Goal: Information Seeking & Learning: Learn about a topic

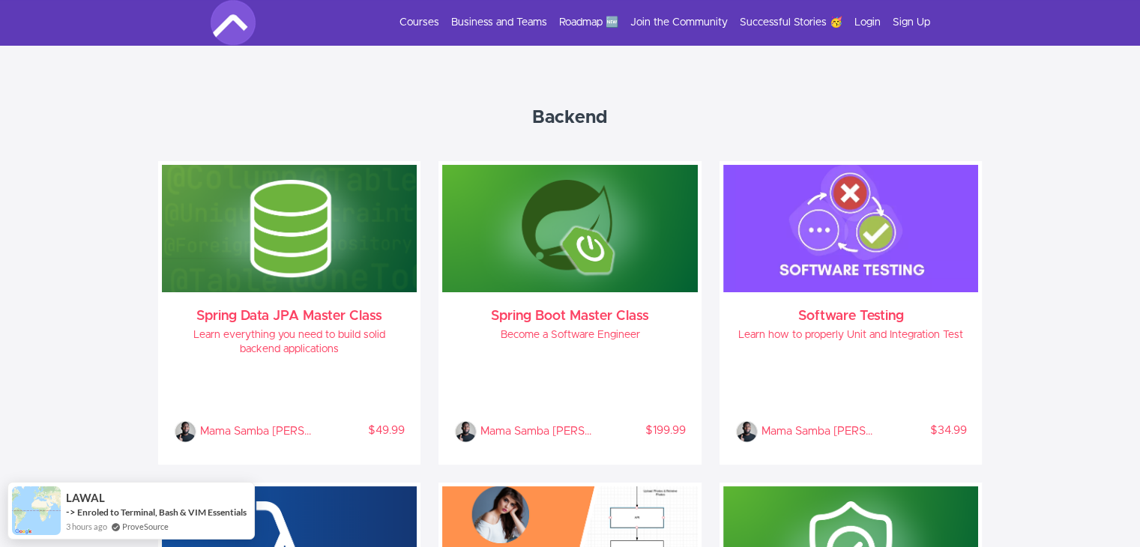
scroll to position [600, 0]
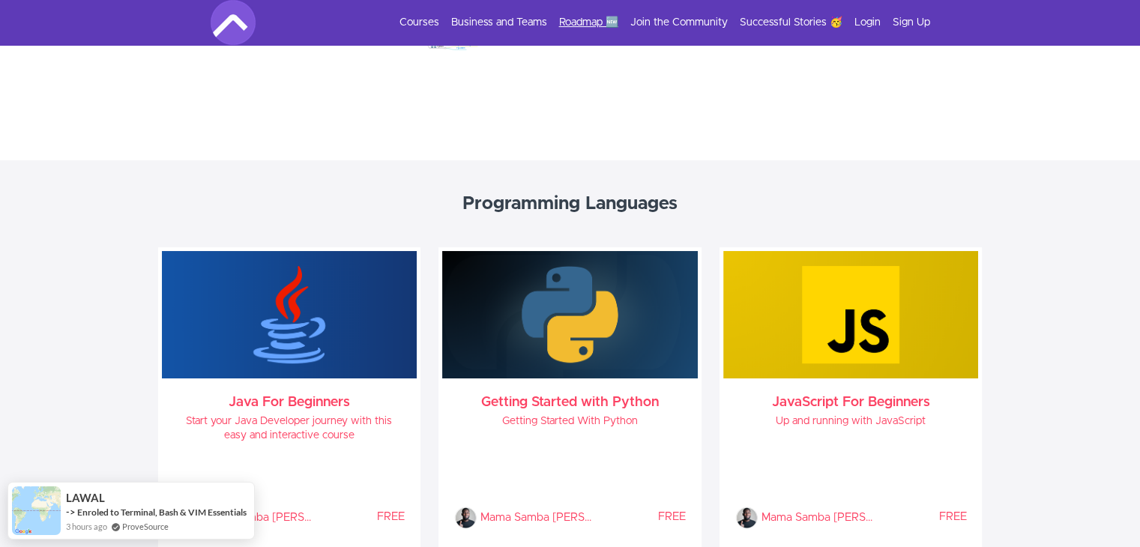
click at [583, 25] on link "Roadmap 🆕" at bounding box center [588, 22] width 59 height 15
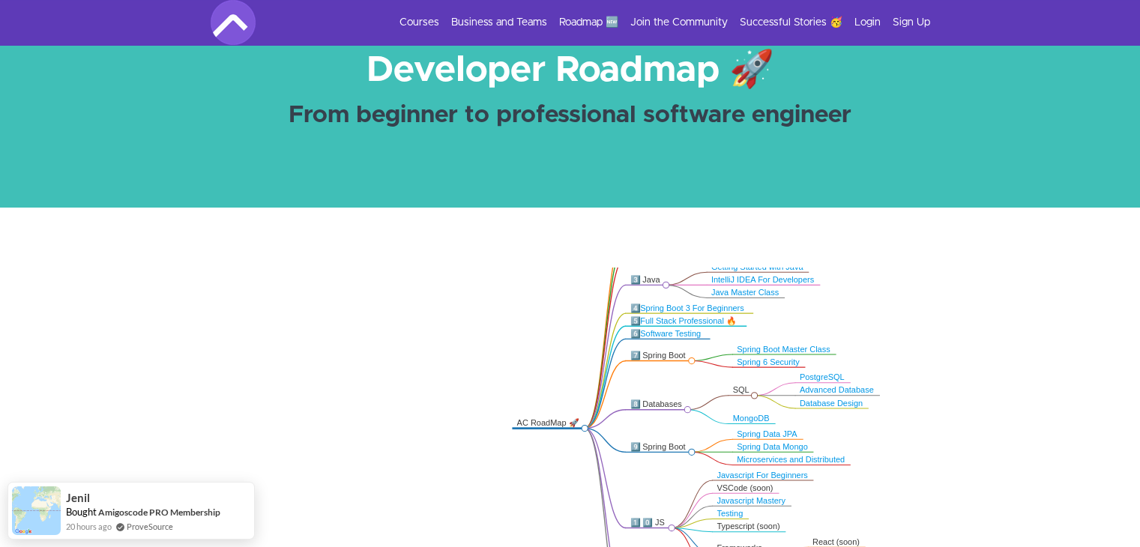
scroll to position [75, 0]
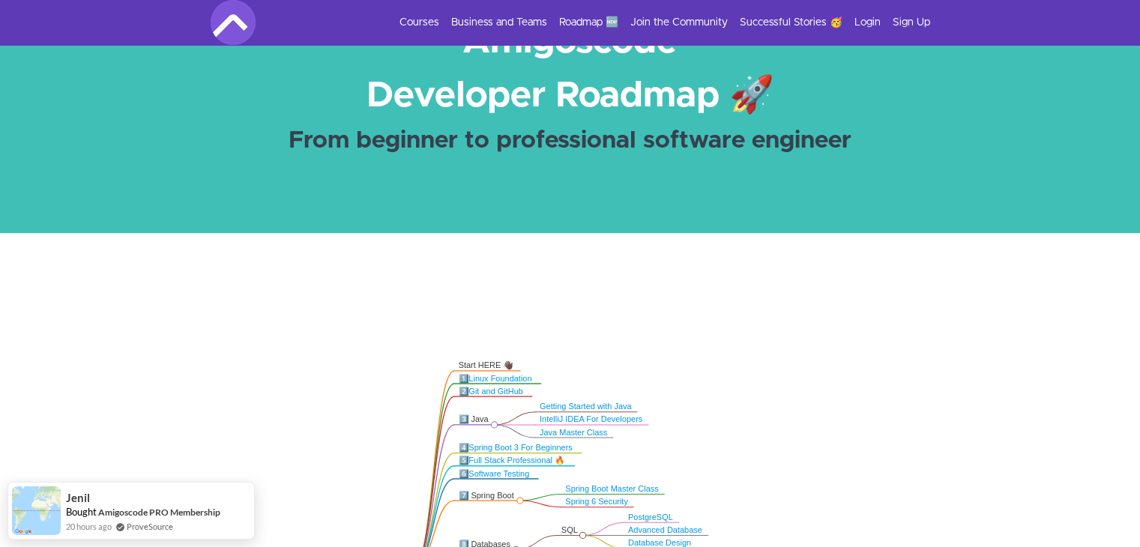
drag, startPoint x: 722, startPoint y: 394, endPoint x: 581, endPoint y: 245, distance: 205.2
click at [822, 455] on icon ".markmap{font:300 16px/20px sans-serif}.markmap-link{fill:none}.markmap-node>ci…" at bounding box center [570, 457] width 1140 height 328
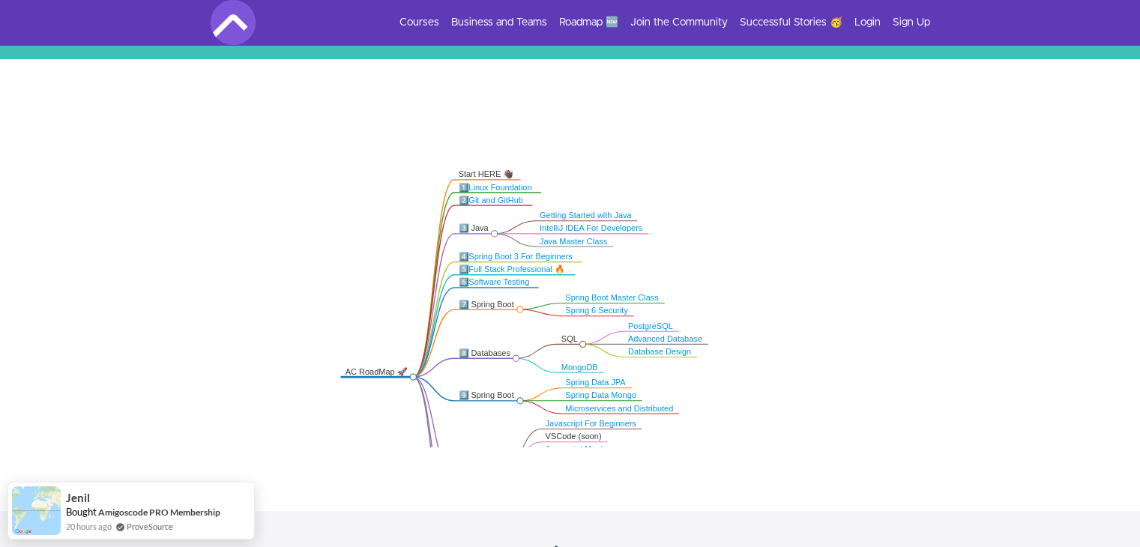
scroll to position [300, 0]
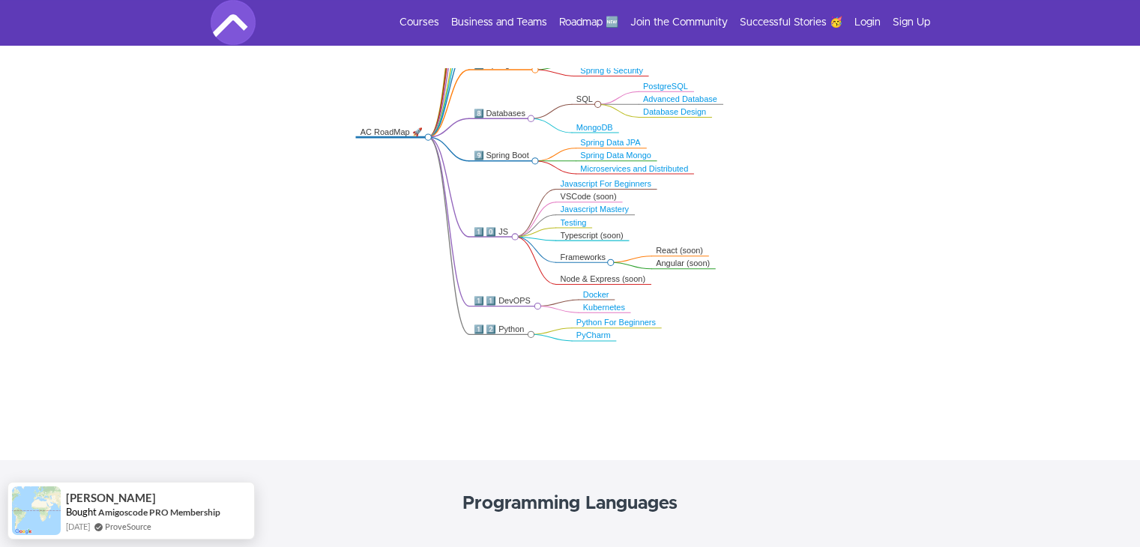
drag, startPoint x: 758, startPoint y: 267, endPoint x: 774, endPoint y: 127, distance: 141.1
click at [774, 76] on icon ".markmap{font:300 16px/20px sans-serif}.markmap-link{fill:none}.markmap-node>ci…" at bounding box center [570, 232] width 1140 height 328
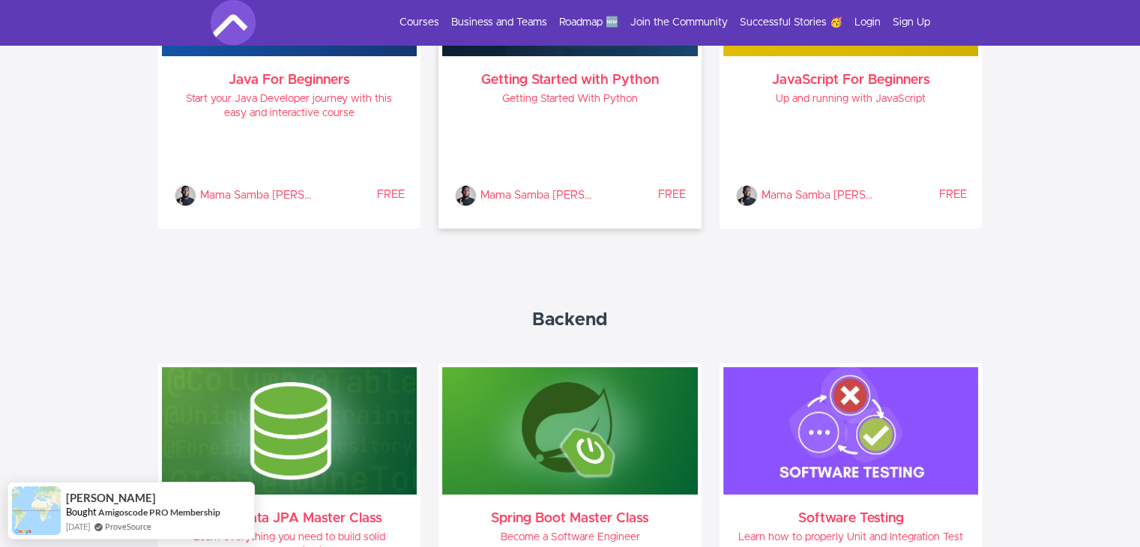
scroll to position [900, 0]
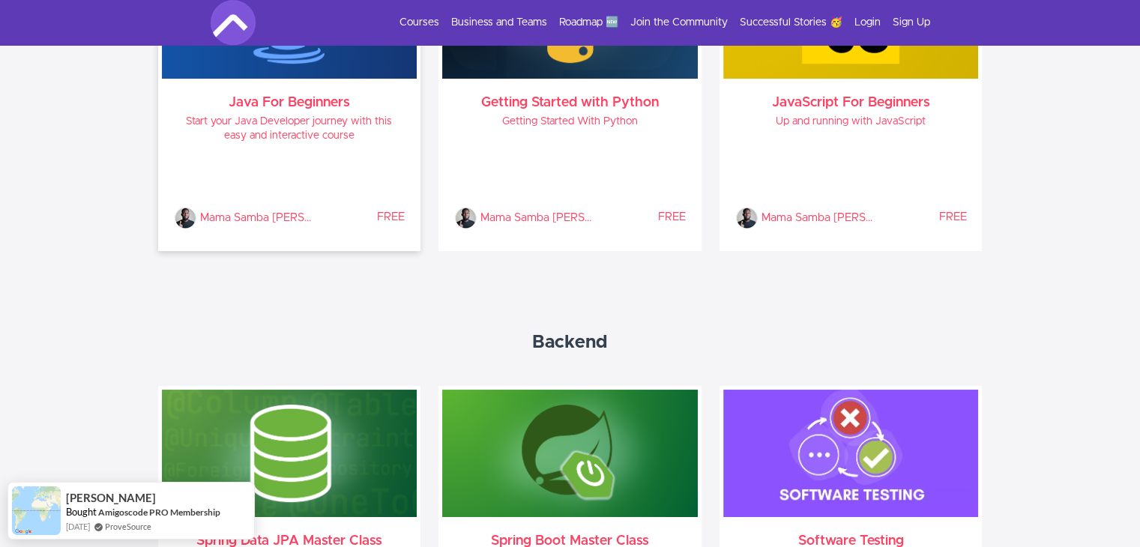
click at [298, 155] on div "Mama Samba Braima Nelson % COMPLETE FREE" at bounding box center [290, 192] width 232 height 74
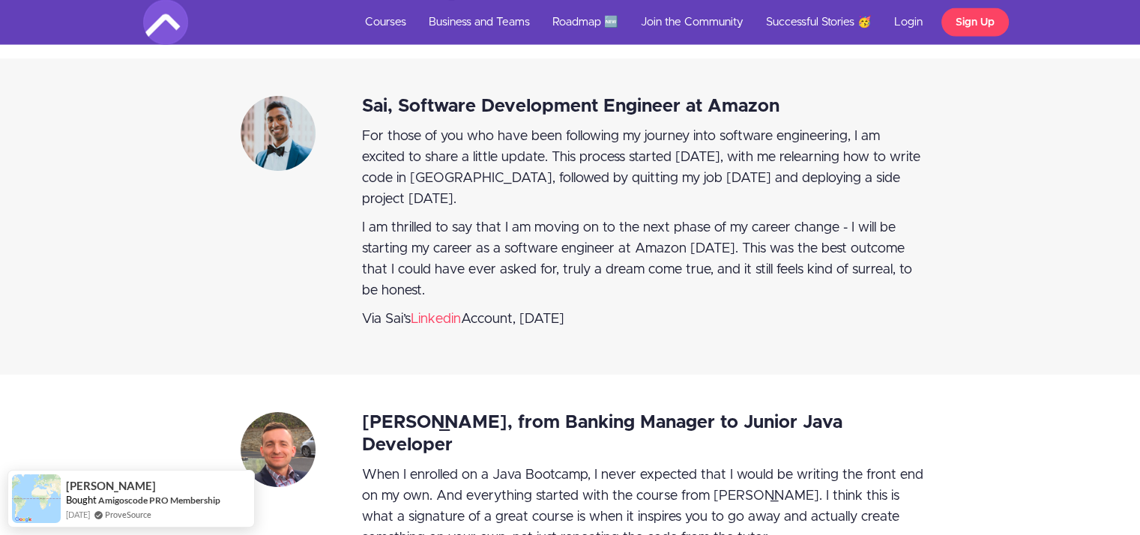
scroll to position [2849, 0]
